Goal: Check status: Check status

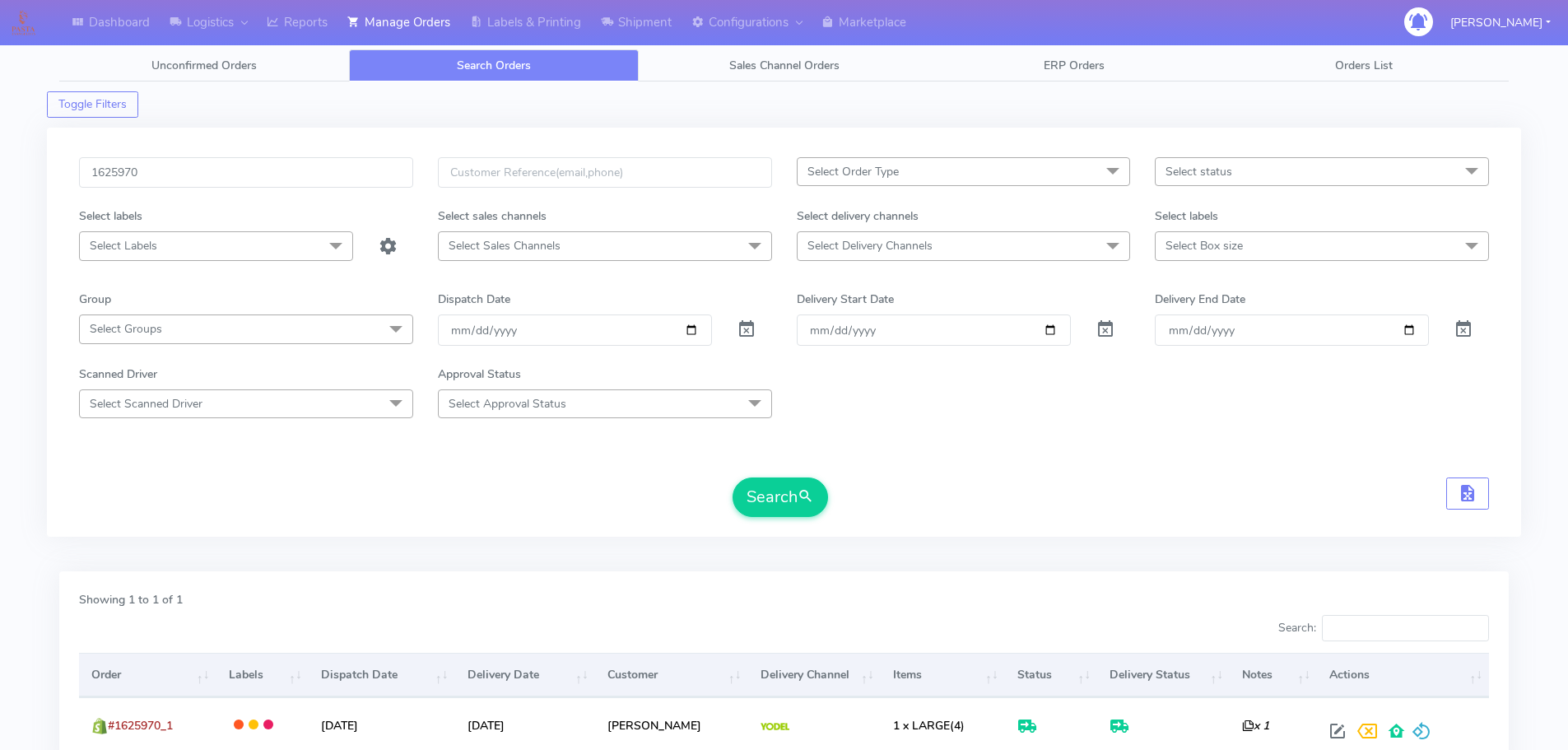
click at [351, 176] on input "1625970" at bounding box center [246, 172] width 334 height 30
type input "1626866"
click at [733, 477] on button "Search" at bounding box center [780, 497] width 95 height 39
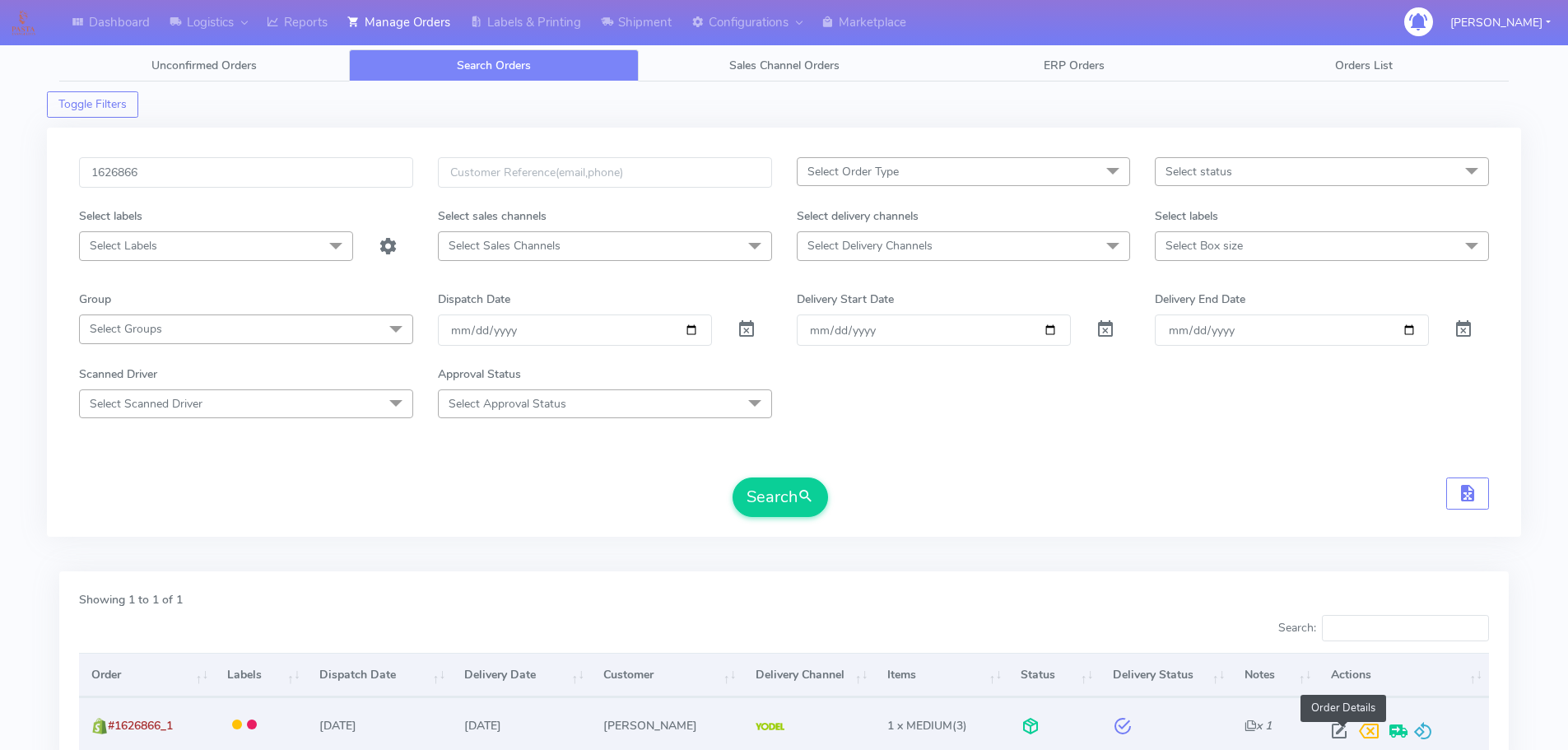
click at [1343, 727] on span at bounding box center [1339, 735] width 30 height 15
select select "5"
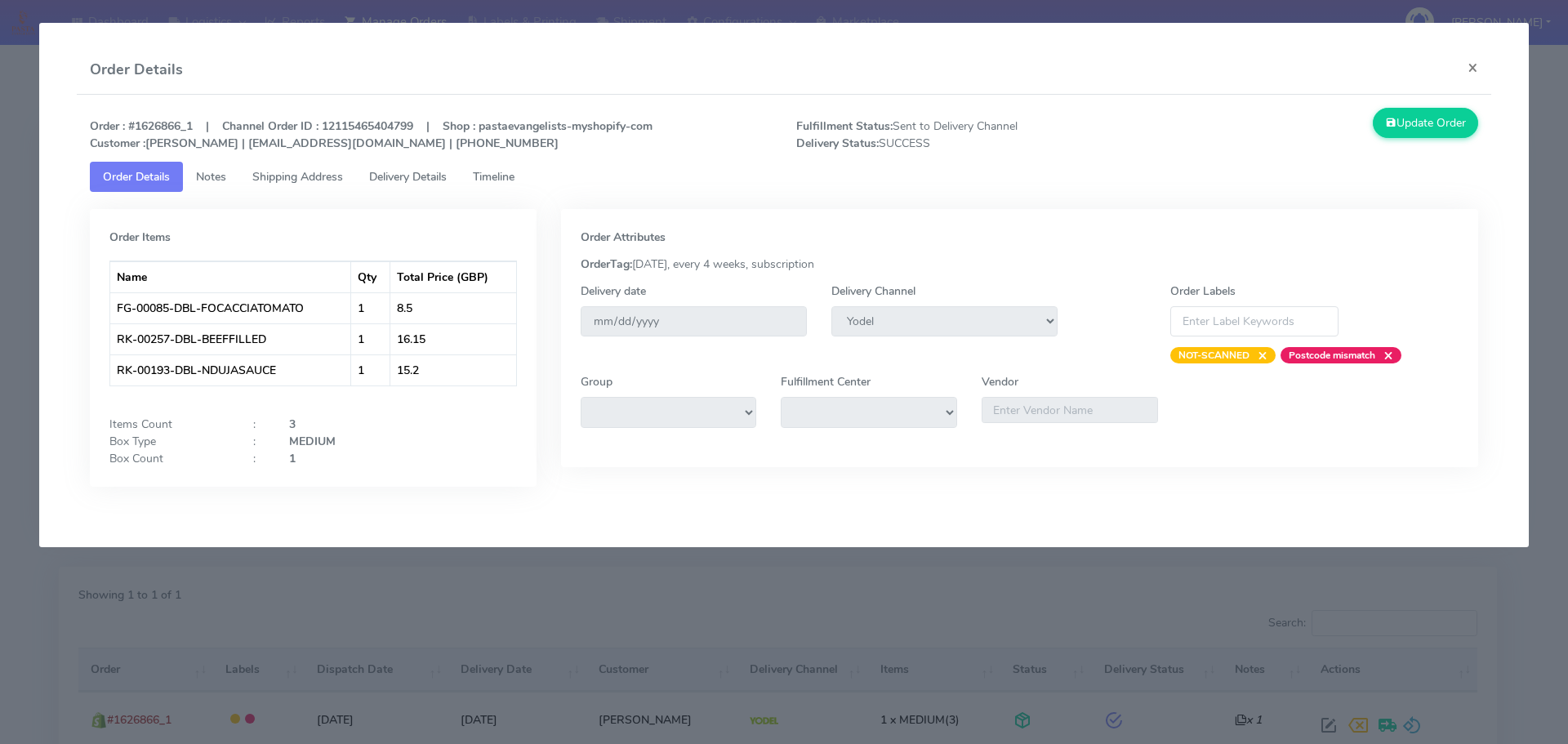
click at [439, 177] on span "Delivery Details" at bounding box center [408, 177] width 78 height 15
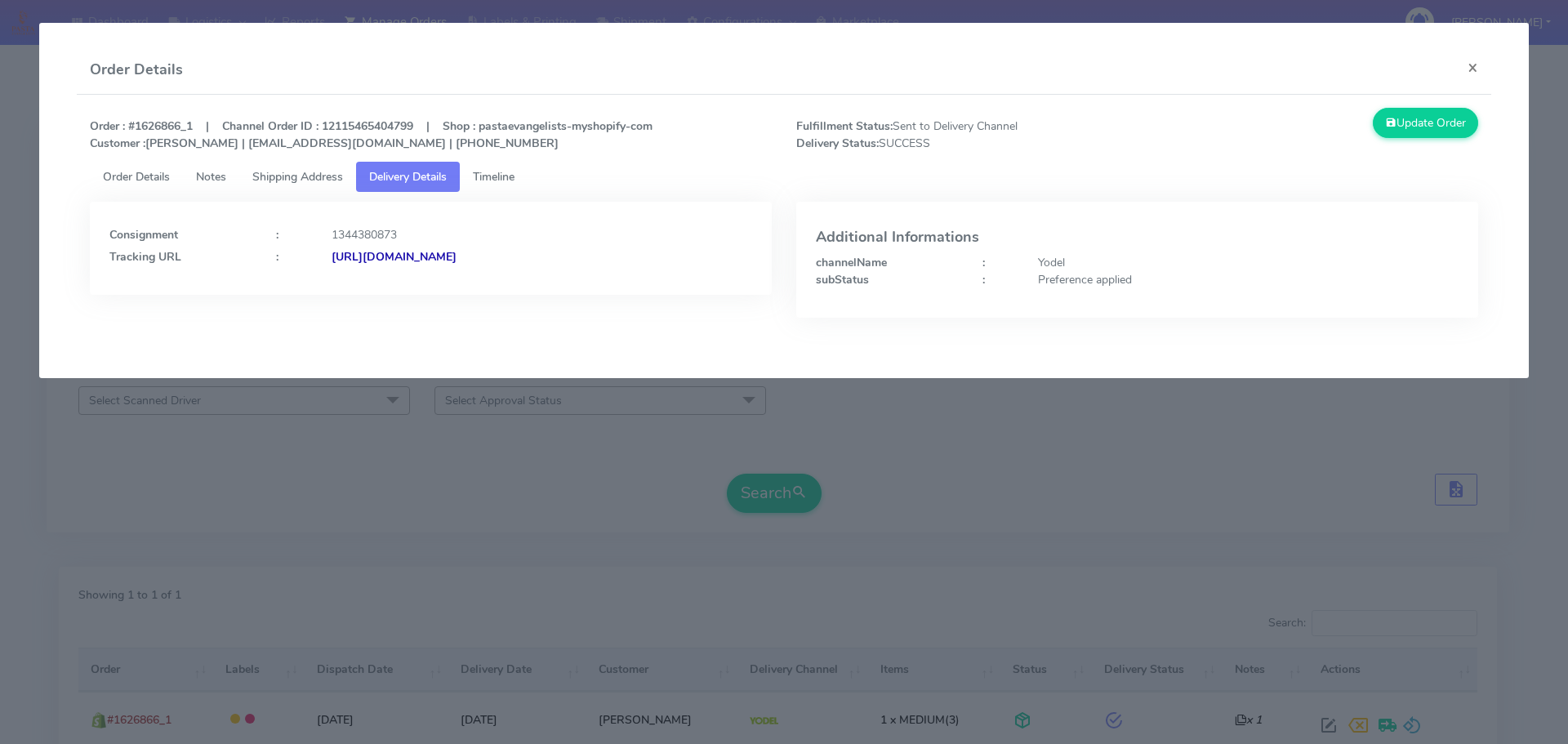
drag, startPoint x: 665, startPoint y: 271, endPoint x: 508, endPoint y: 293, distance: 158.5
click at [508, 293] on div "Consignment : 1344380873 Tracking URL : [URL][DOMAIN_NAME]" at bounding box center [431, 248] width 682 height 94
copy strong "JJD0002249960902908"
click at [1037, 457] on modal-container "Order Details × Order : #1626866_1 | Channel Order ID : 12115465404799 | Shop :…" at bounding box center [784, 372] width 1568 height 744
